Goal: Navigation & Orientation: Find specific page/section

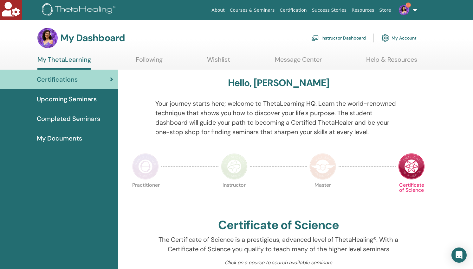
click at [57, 118] on span "Completed Seminars" at bounding box center [68, 119] width 63 height 10
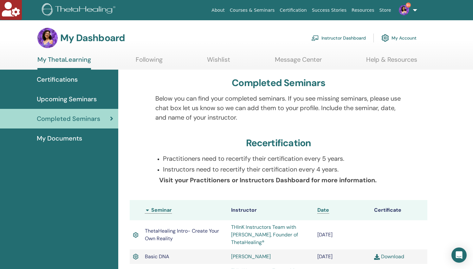
click at [54, 79] on span "Certifications" at bounding box center [57, 80] width 41 height 10
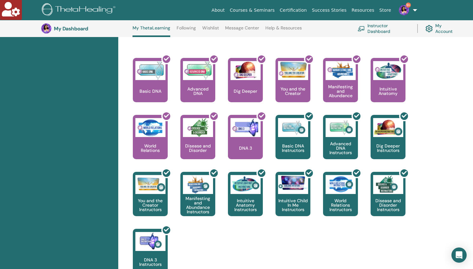
scroll to position [147, 0]
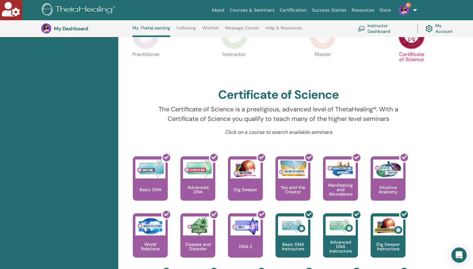
click at [326, 45] on img at bounding box center [322, 36] width 27 height 27
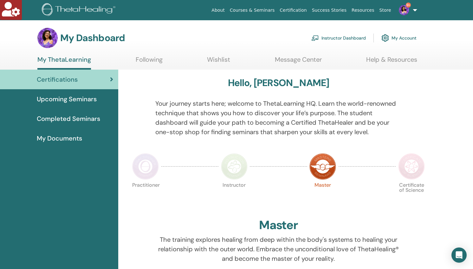
click at [69, 120] on span "Completed Seminars" at bounding box center [68, 119] width 63 height 10
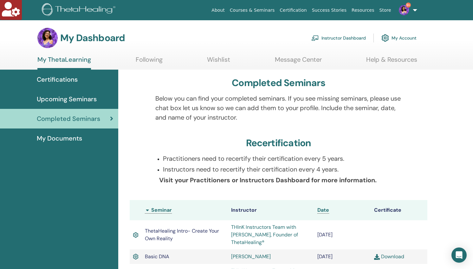
click at [69, 81] on span "Certifications" at bounding box center [57, 80] width 41 height 10
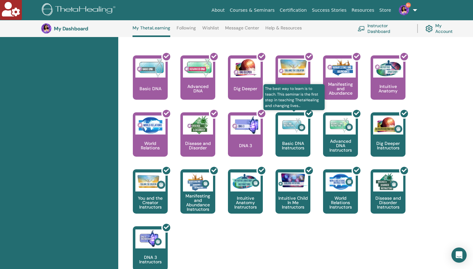
scroll to position [330, 0]
